Goal: Complete application form

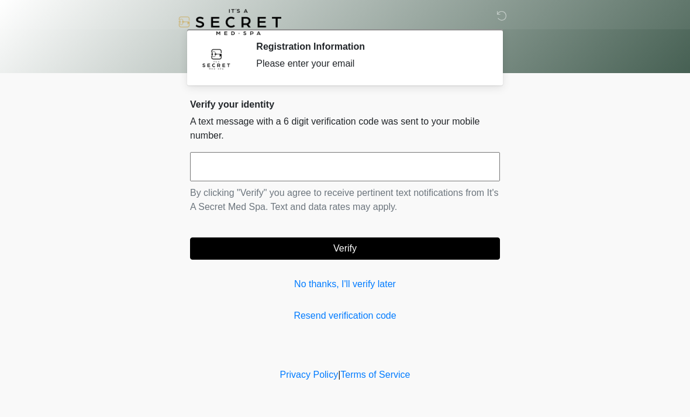
click at [354, 289] on link "No thanks, I'll verify later" at bounding box center [345, 284] width 310 height 14
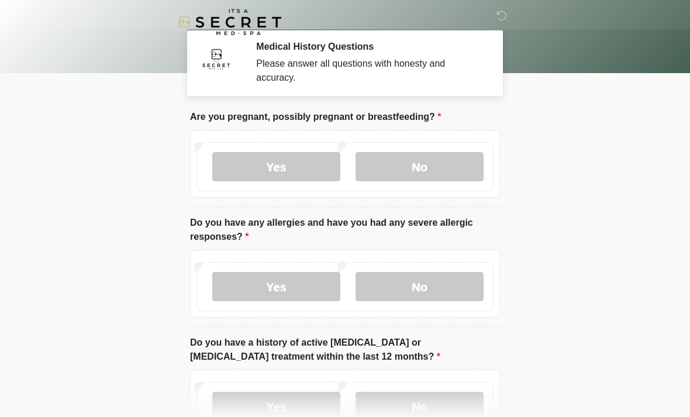
click at [420, 172] on label "No" at bounding box center [419, 166] width 128 height 29
click at [416, 290] on label "No" at bounding box center [419, 286] width 128 height 29
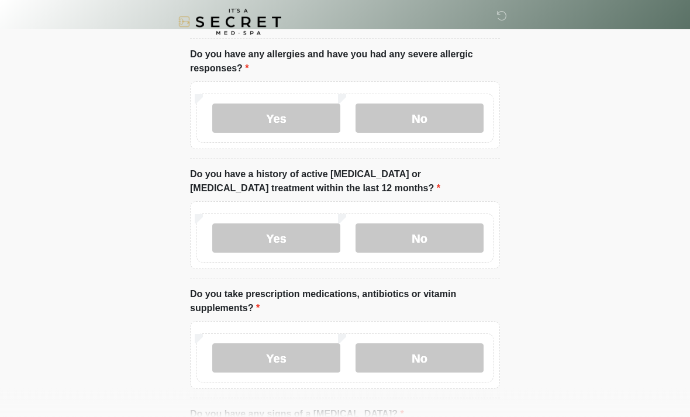
scroll to position [169, 0]
click at [423, 234] on label "No" at bounding box center [419, 237] width 128 height 29
click at [410, 362] on label "No" at bounding box center [419, 357] width 128 height 29
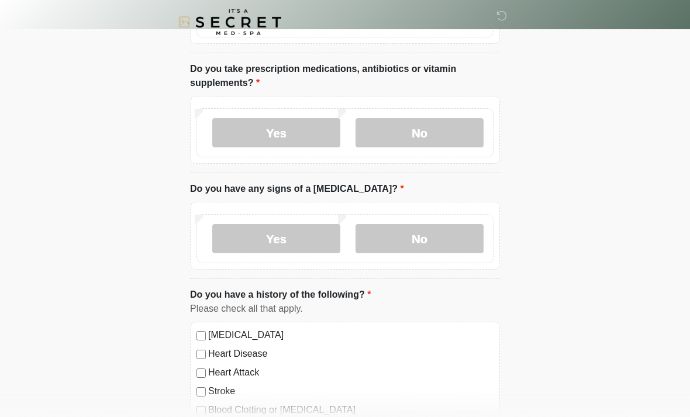
scroll to position [425, 0]
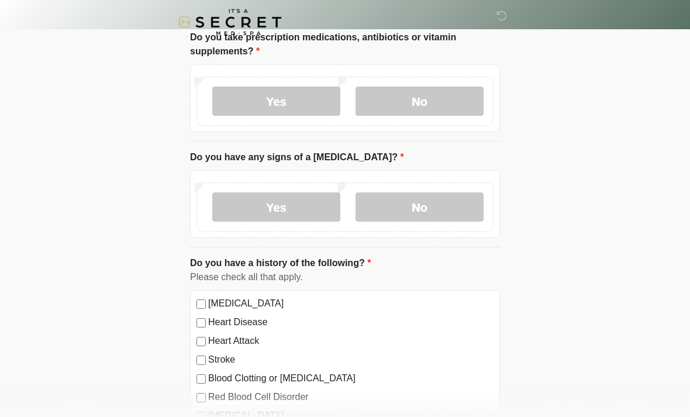
click at [424, 207] on label "No" at bounding box center [419, 206] width 128 height 29
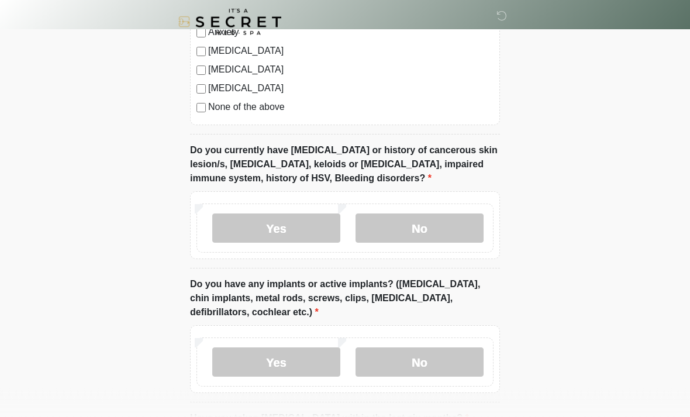
scroll to position [828, 0]
click at [409, 239] on label "No" at bounding box center [419, 227] width 128 height 29
click at [416, 369] on label "No" at bounding box center [419, 361] width 128 height 29
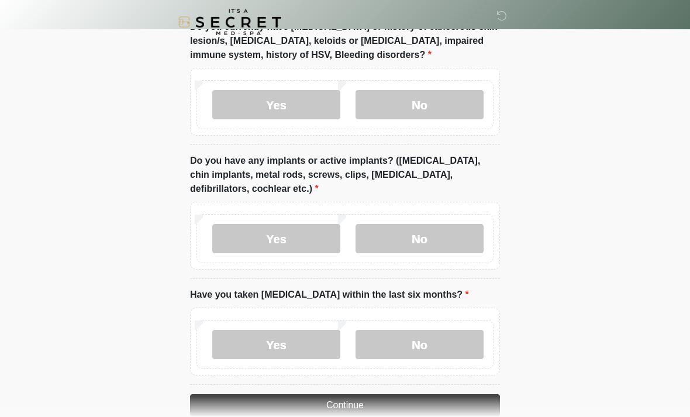
scroll to position [973, 0]
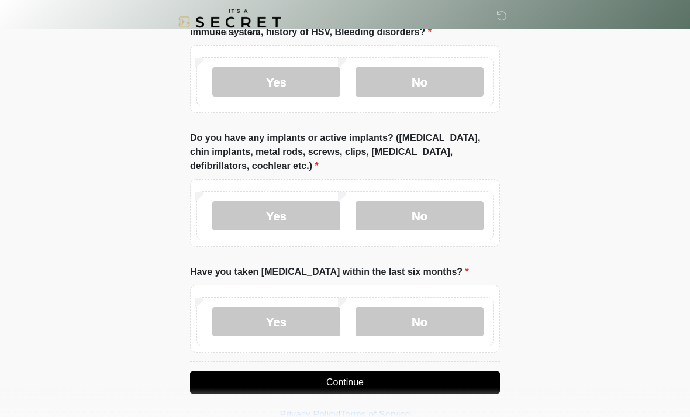
click at [423, 324] on label "No" at bounding box center [419, 321] width 128 height 29
click at [348, 385] on button "Continue" at bounding box center [345, 382] width 310 height 22
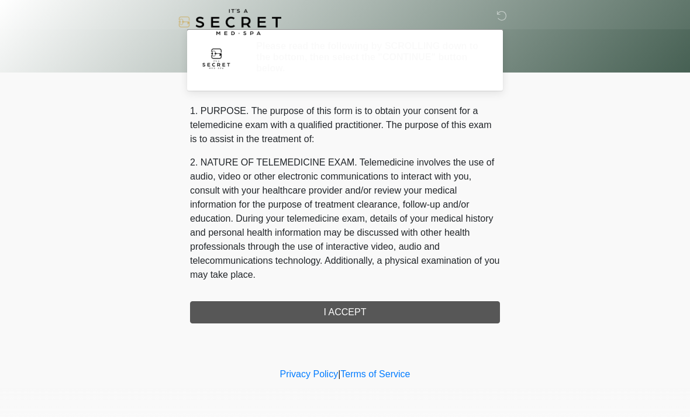
scroll to position [0, 0]
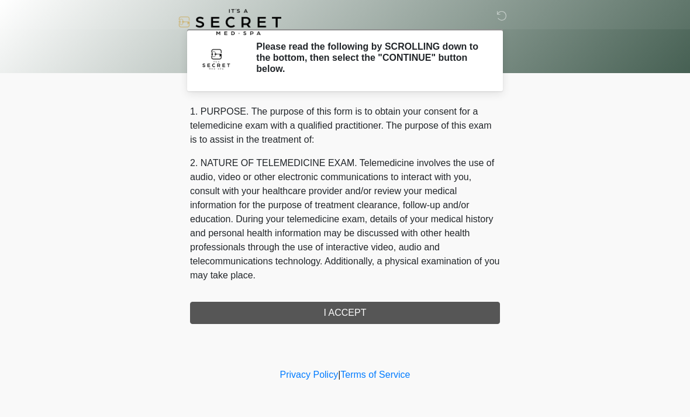
click at [347, 318] on div "1. PURPOSE. The purpose of this form is to obtain your consent for a telemedici…" at bounding box center [345, 214] width 310 height 219
click at [375, 313] on div "1. PURPOSE. The purpose of this form is to obtain your consent for a telemedici…" at bounding box center [345, 214] width 310 height 219
click at [353, 309] on div "1. PURPOSE. The purpose of this form is to obtain your consent for a telemedici…" at bounding box center [345, 214] width 310 height 219
click at [345, 312] on div "1. PURPOSE. The purpose of this form is to obtain your consent for a telemedici…" at bounding box center [345, 214] width 310 height 219
click at [348, 314] on div "1. PURPOSE. The purpose of this form is to obtain your consent for a telemedici…" at bounding box center [345, 214] width 310 height 219
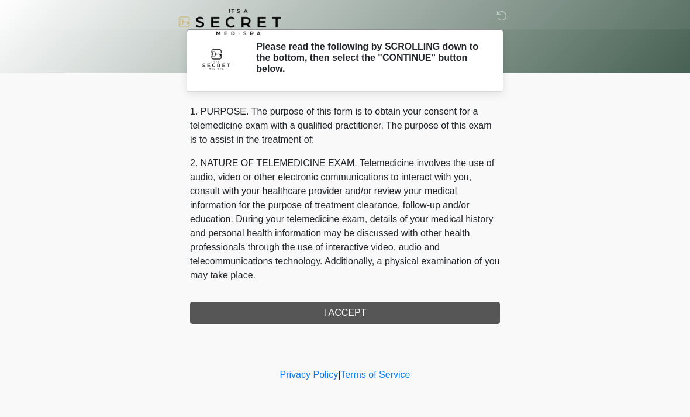
click at [362, 309] on div "1. PURPOSE. The purpose of this form is to obtain your consent for a telemedici…" at bounding box center [345, 214] width 310 height 219
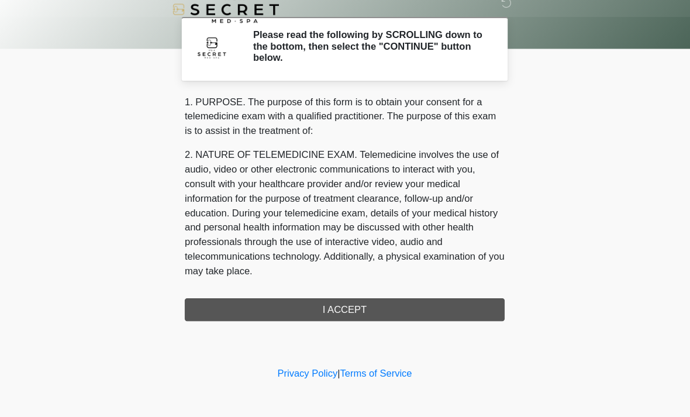
click at [340, 302] on div "1. PURPOSE. The purpose of this form is to obtain your consent for a telemedici…" at bounding box center [345, 214] width 310 height 219
click at [340, 301] on div "1. PURPOSE. The purpose of this form is to obtain your consent for a telemedici…" at bounding box center [345, 214] width 310 height 219
click at [355, 289] on div "1. PURPOSE. The purpose of this form is to obtain your consent for a telemedici…" at bounding box center [345, 214] width 310 height 219
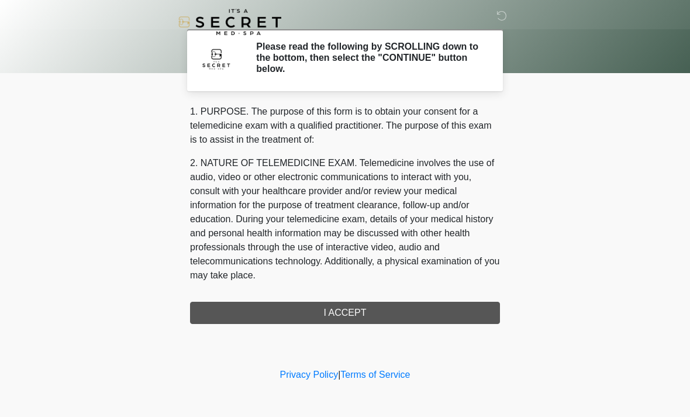
click at [346, 313] on div "1. PURPOSE. The purpose of this form is to obtain your consent for a telemedici…" at bounding box center [345, 214] width 310 height 219
click at [345, 313] on div "1. PURPOSE. The purpose of this form is to obtain your consent for a telemedici…" at bounding box center [345, 214] width 310 height 219
click at [357, 300] on div "1. PURPOSE. The purpose of this form is to obtain your consent for a telemedici…" at bounding box center [345, 214] width 310 height 219
click at [351, 314] on div "1. PURPOSE. The purpose of this form is to obtain your consent for a telemedici…" at bounding box center [345, 214] width 310 height 219
click at [364, 313] on div "1. PURPOSE. The purpose of this form is to obtain your consent for a telemedici…" at bounding box center [345, 214] width 310 height 219
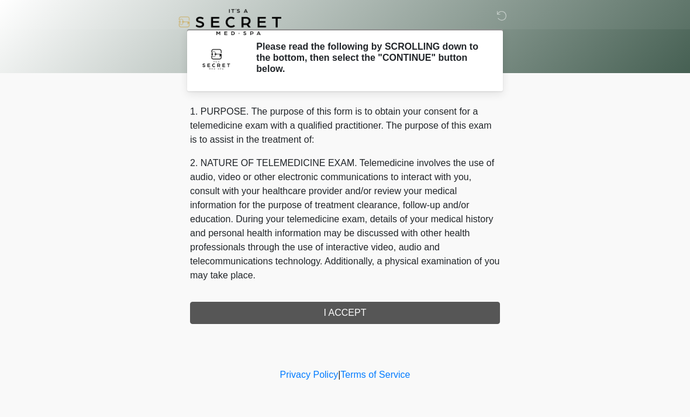
click at [364, 313] on div "1. PURPOSE. The purpose of this form is to obtain your consent for a telemedici…" at bounding box center [345, 214] width 310 height 219
click at [361, 316] on div "1. PURPOSE. The purpose of this form is to obtain your consent for a telemedici…" at bounding box center [345, 214] width 310 height 219
click at [349, 311] on div "1. PURPOSE. The purpose of this form is to obtain your consent for a telemedici…" at bounding box center [345, 214] width 310 height 219
click at [361, 314] on div "1. PURPOSE. The purpose of this form is to obtain your consent for a telemedici…" at bounding box center [345, 214] width 310 height 219
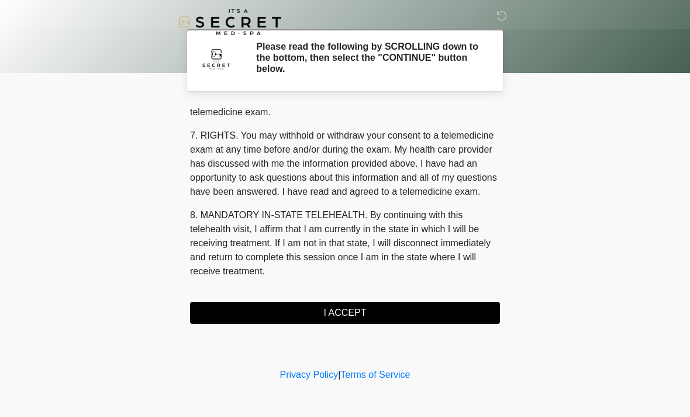
scroll to position [495, 0]
click at [386, 313] on button "I ACCEPT" at bounding box center [345, 313] width 310 height 22
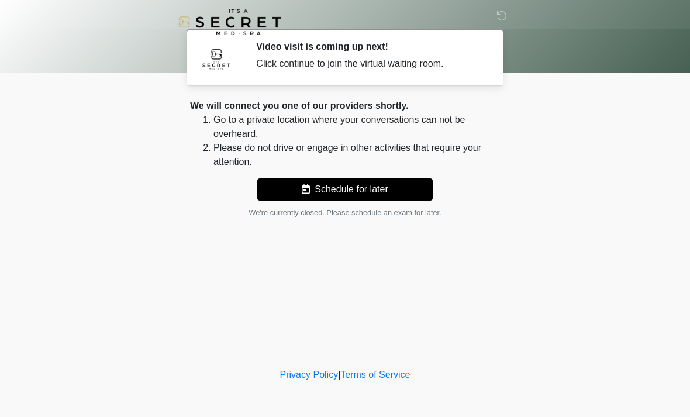
click at [499, 21] on icon at bounding box center [501, 16] width 11 height 11
